Goal: Task Accomplishment & Management: Complete application form

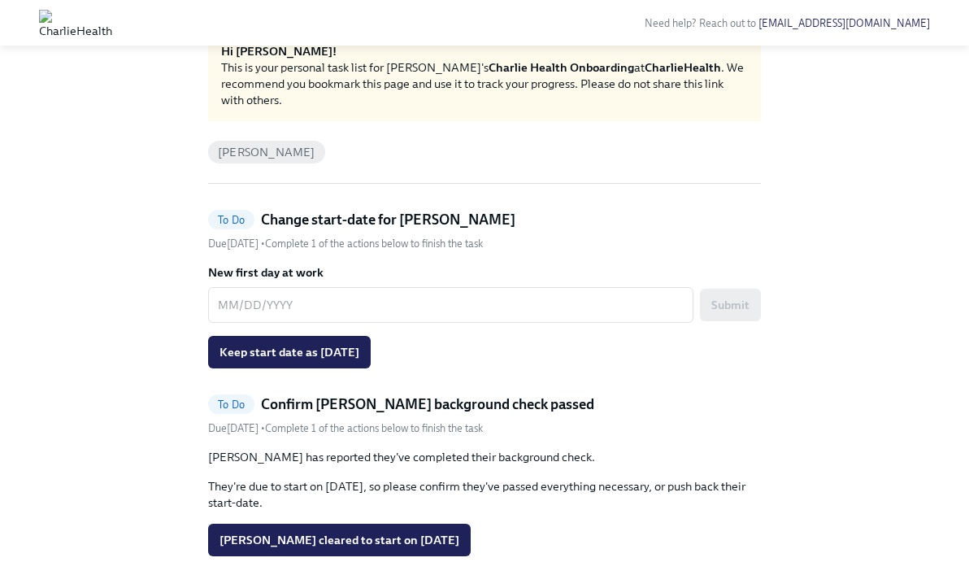
scroll to position [67, 0]
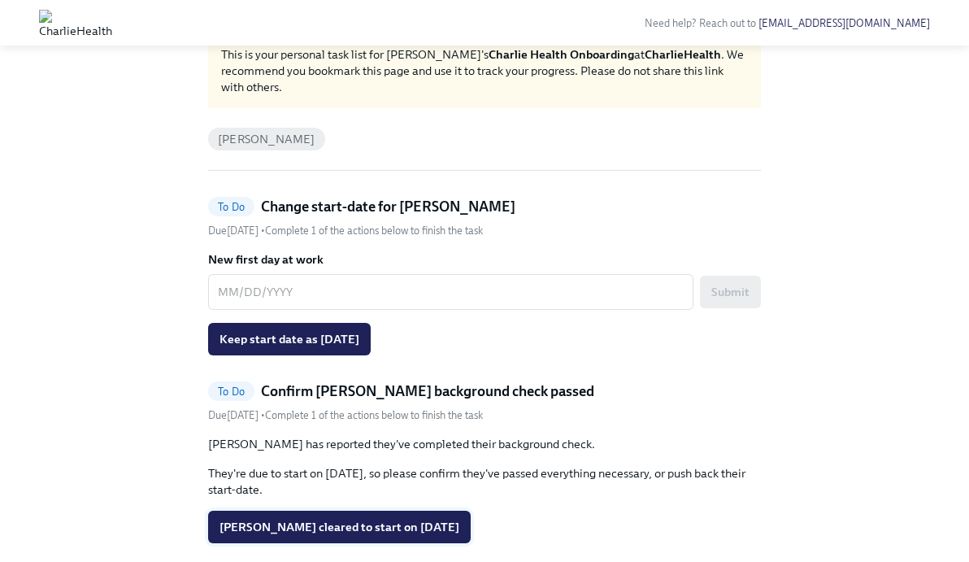
click at [352, 513] on button "[PERSON_NAME] cleared to start on [DATE]" at bounding box center [339, 527] width 263 height 33
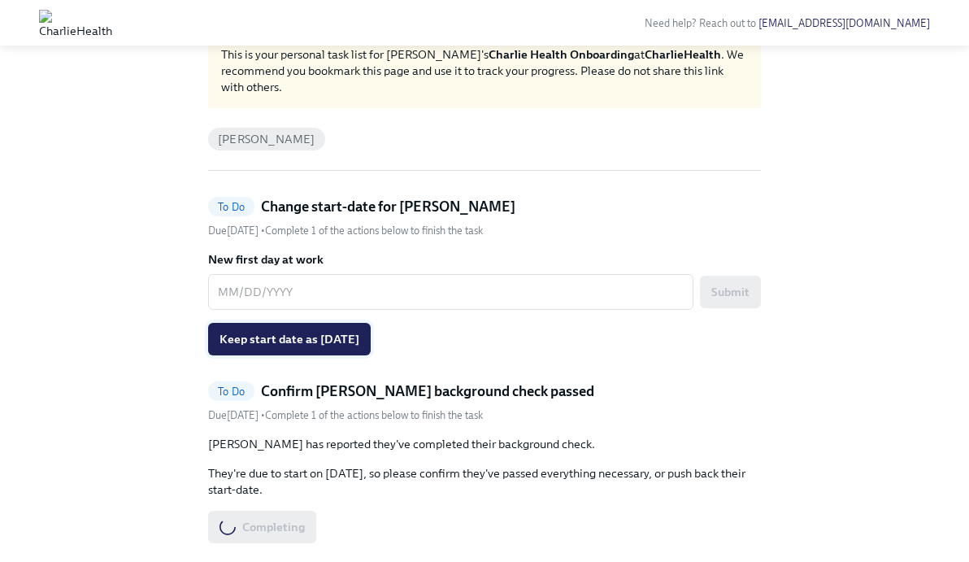
click at [324, 342] on span "Keep start date as [DATE]" at bounding box center [290, 339] width 140 height 16
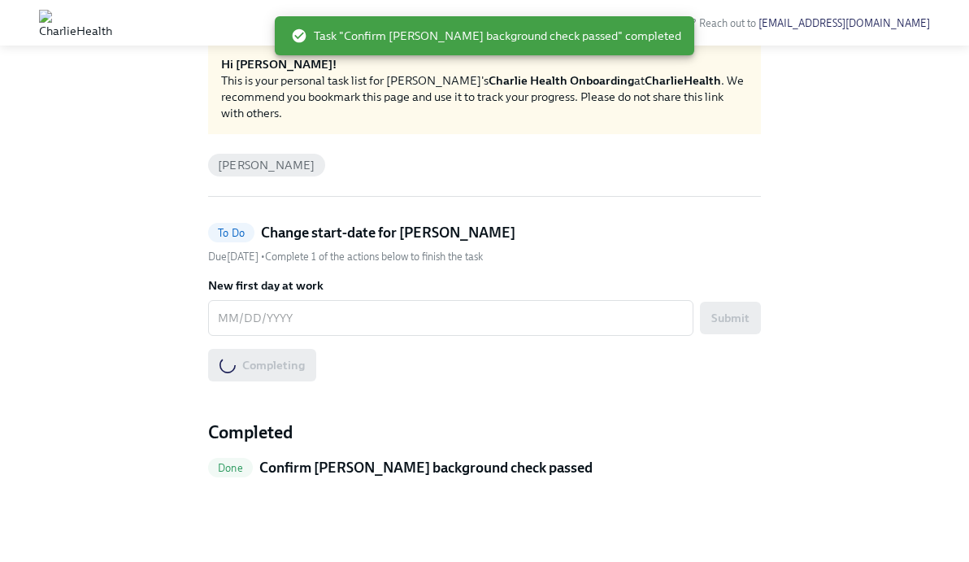
scroll to position [57, 0]
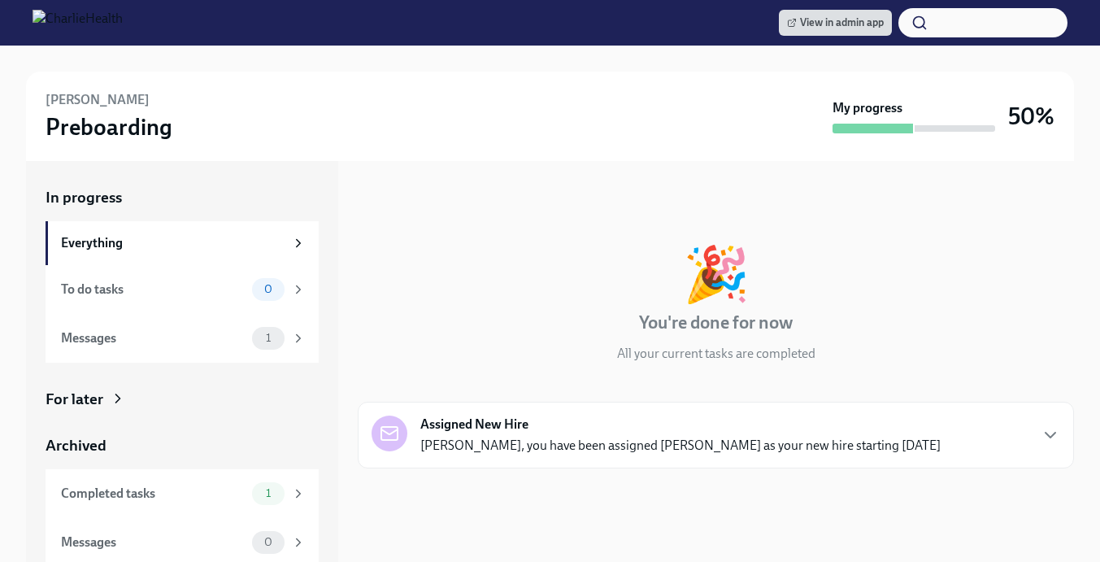
click at [188, 391] on div "For later" at bounding box center [182, 399] width 273 height 21
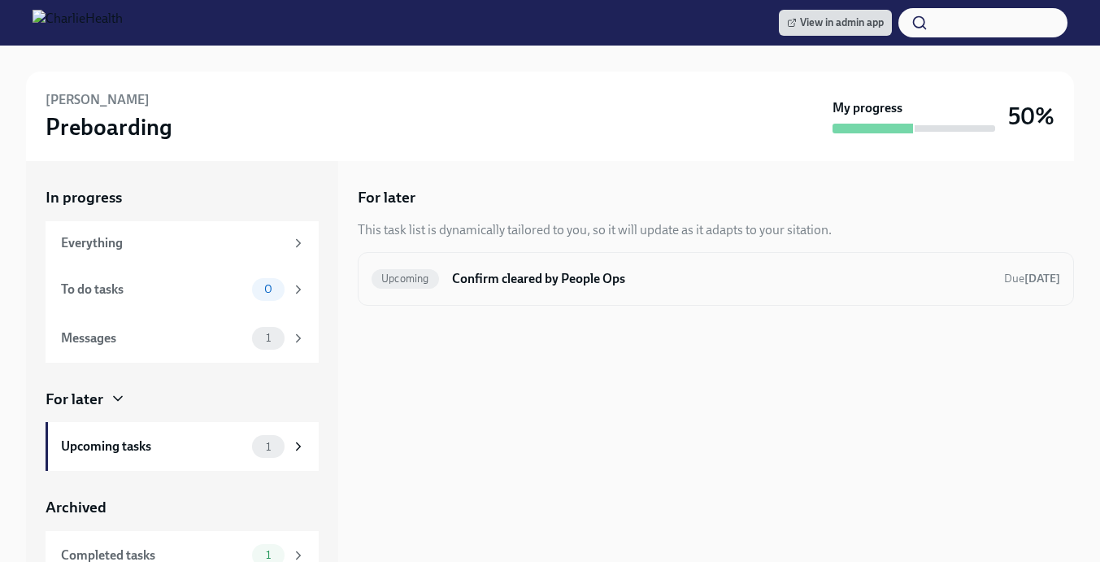
click at [556, 283] on h6 "Confirm cleared by People Ops" at bounding box center [721, 279] width 539 height 18
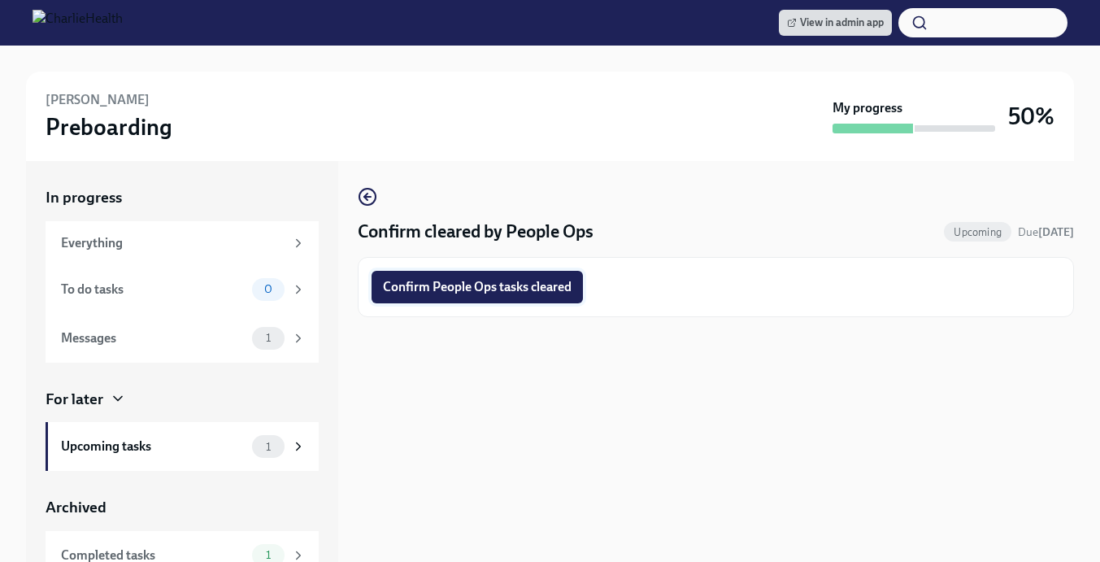
click at [490, 279] on span "Confirm People Ops tasks cleared" at bounding box center [477, 287] width 189 height 16
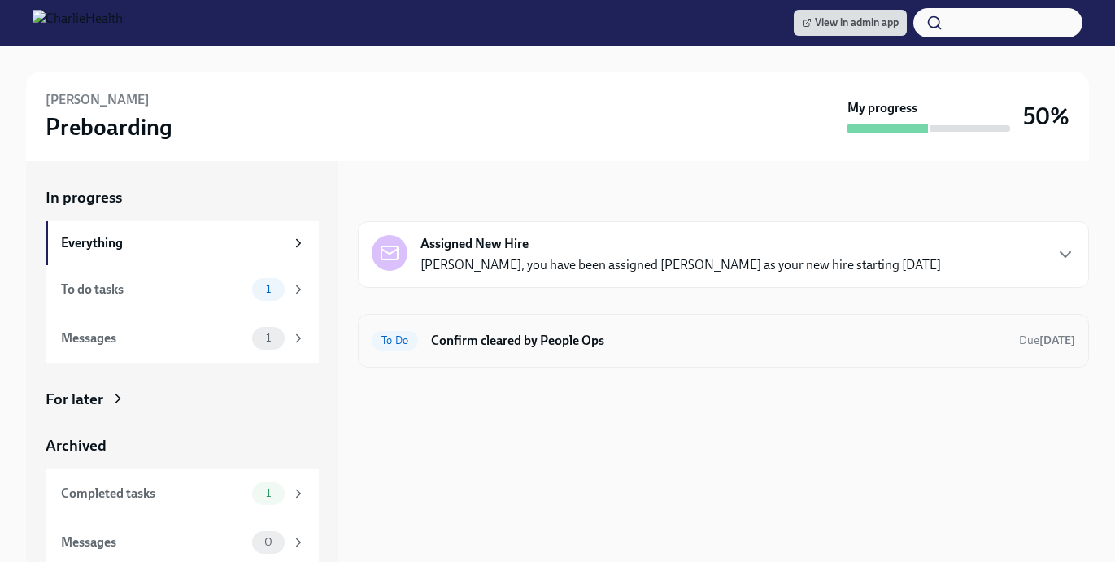
click at [583, 354] on div "To Do Confirm cleared by People Ops Due in 3 days" at bounding box center [723, 341] width 731 height 54
click at [601, 348] on h6 "Confirm cleared by People Ops" at bounding box center [718, 341] width 575 height 18
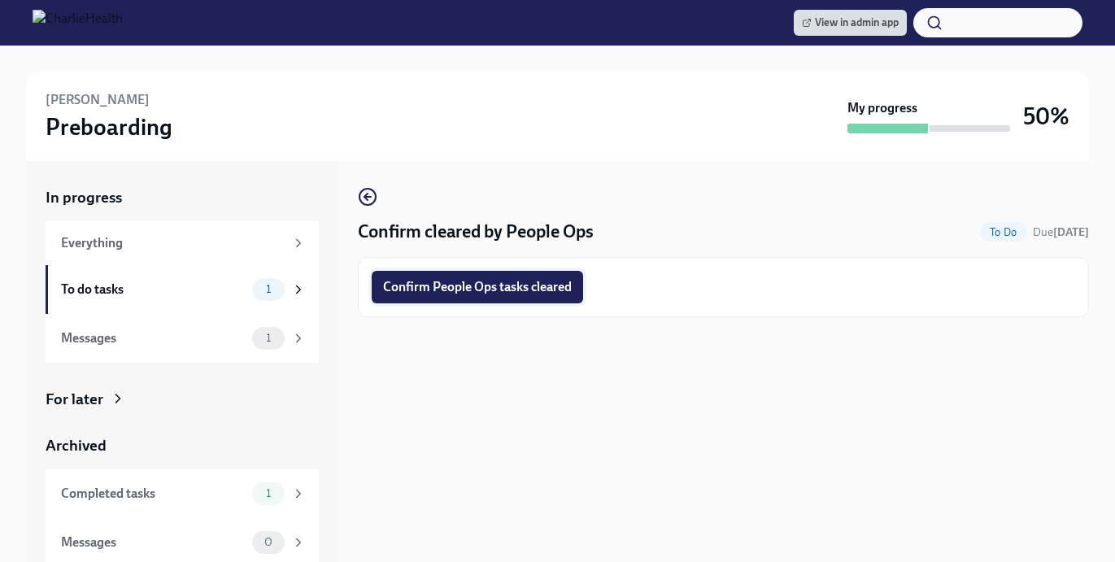
click at [555, 290] on span "Confirm People Ops tasks cleared" at bounding box center [477, 287] width 189 height 16
